Goal: Task Accomplishment & Management: Manage account settings

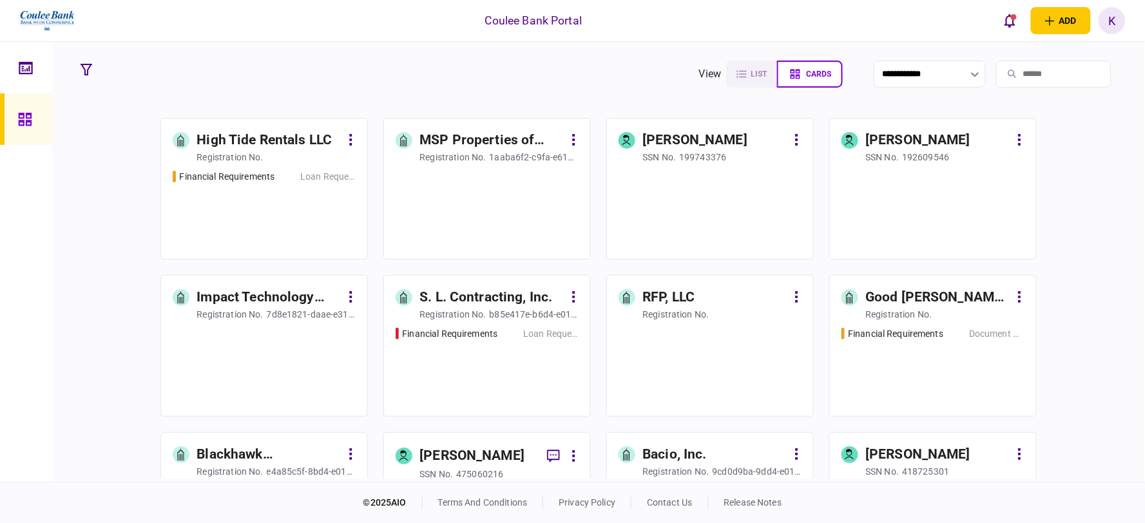
scroll to position [787, 0]
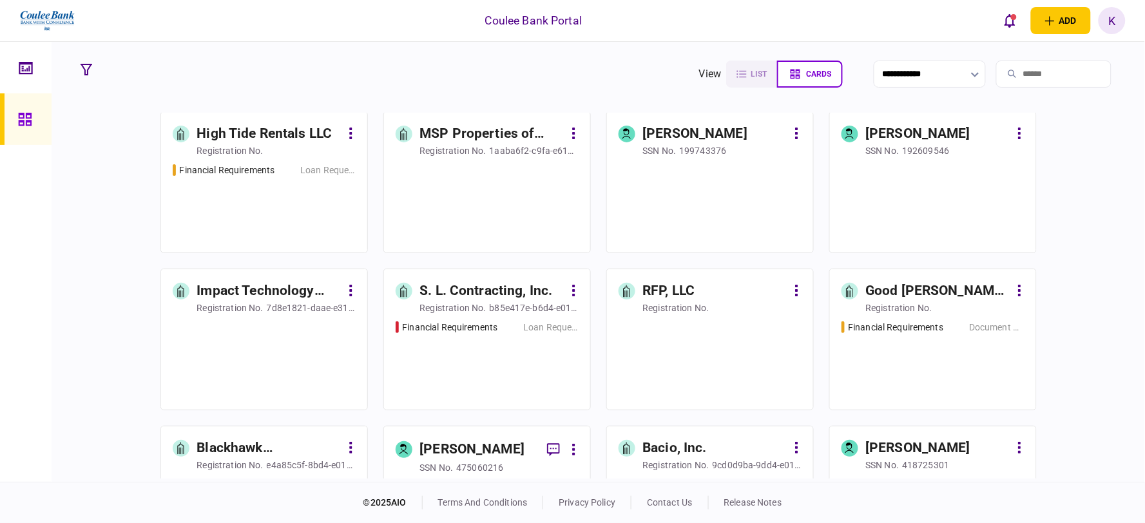
click at [898, 356] on div "Financial Requirements Document Review" at bounding box center [932, 360] width 183 height 78
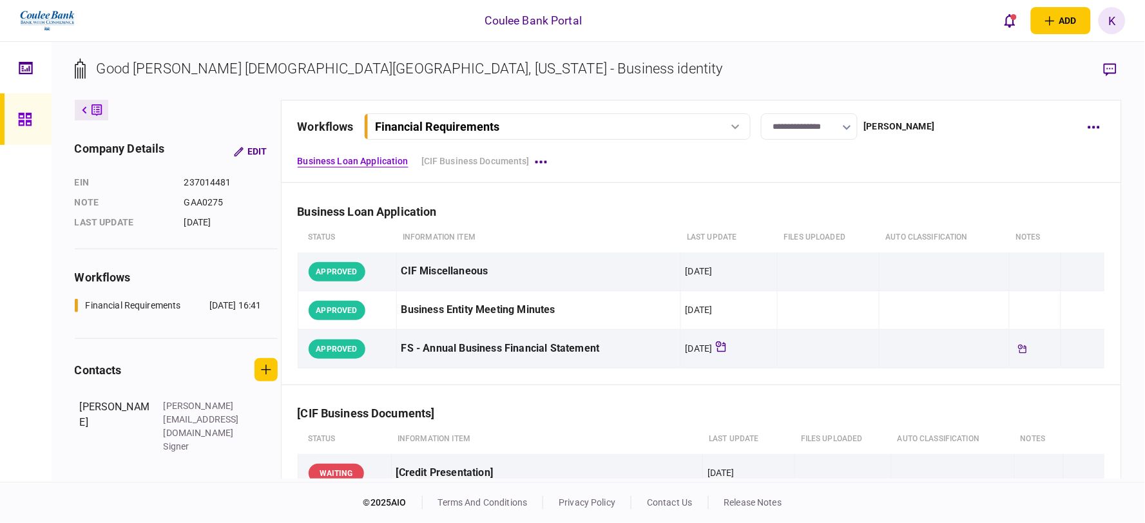
click at [739, 123] on div "Financial Requirements" at bounding box center [556, 127] width 377 height 14
click at [591, 187] on div "Business Loan Application" at bounding box center [702, 203] width 808 height 39
click at [1096, 130] on button "button" at bounding box center [1092, 126] width 23 height 23
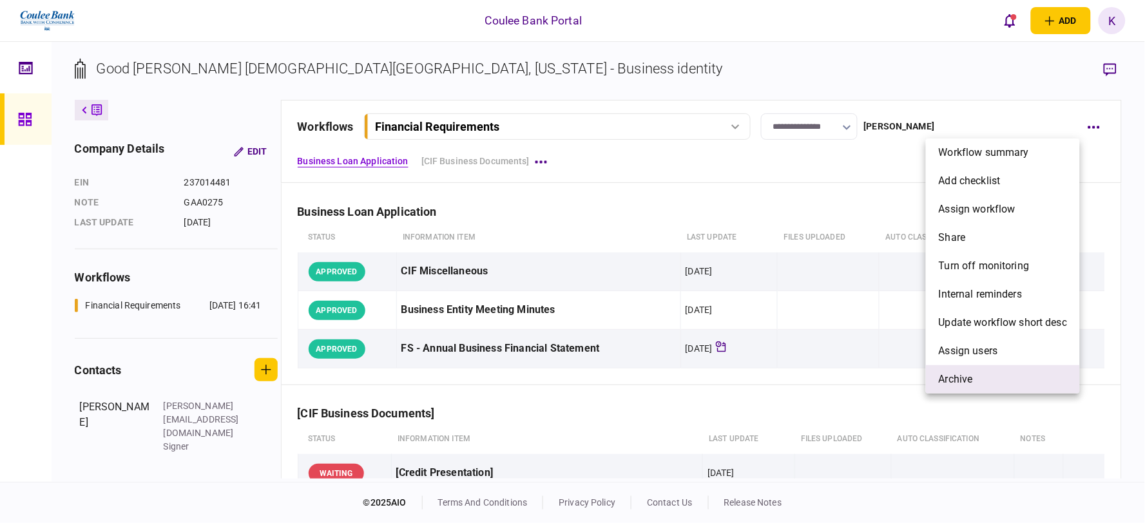
click at [974, 384] on li "archive" at bounding box center [1003, 379] width 154 height 28
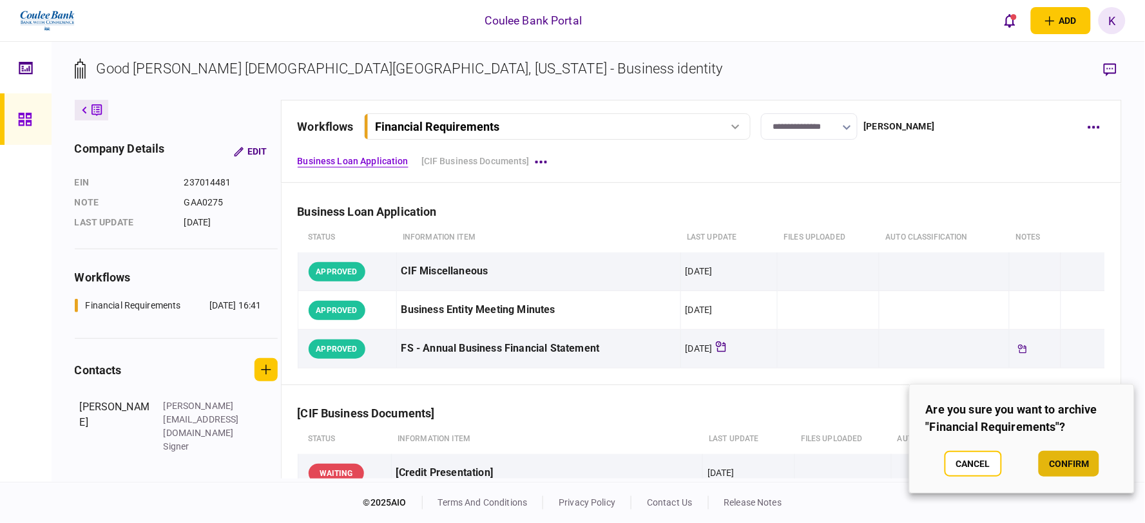
click at [1072, 464] on button "confirm" at bounding box center [1068, 464] width 61 height 26
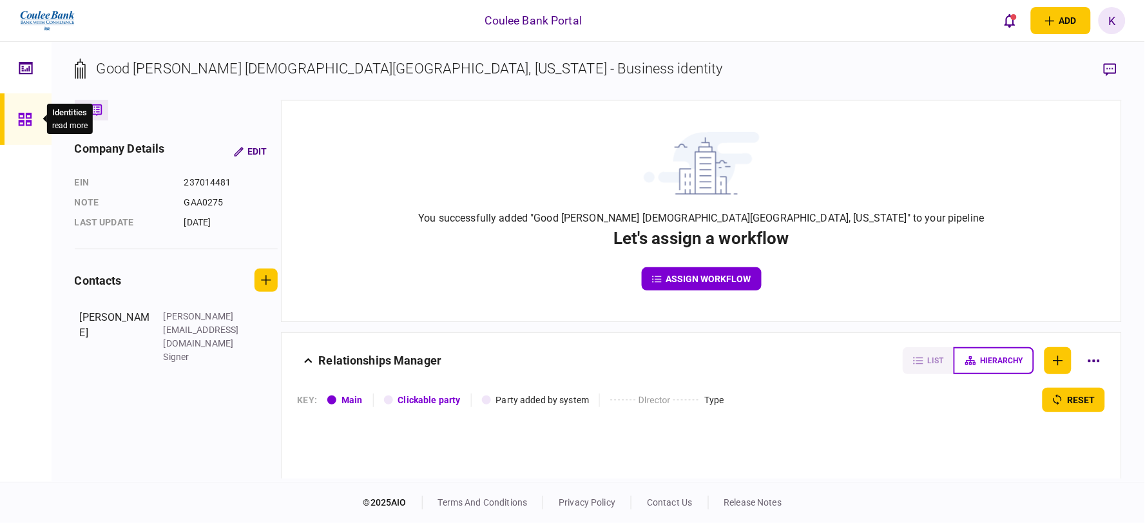
click at [31, 117] on icon at bounding box center [25, 119] width 14 height 15
